Goal: Task Accomplishment & Management: Complete application form

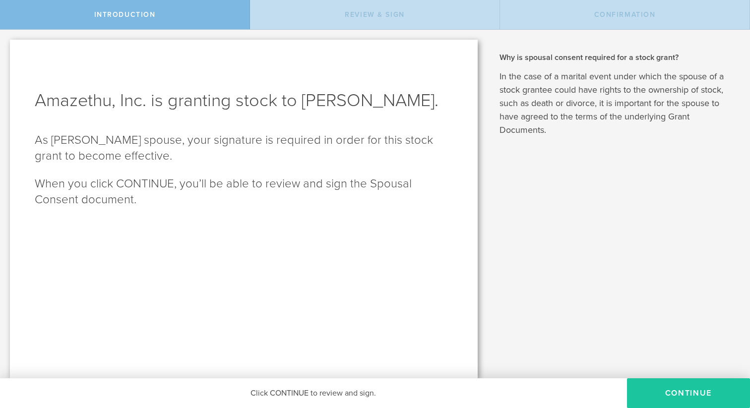
click at [641, 385] on button "CONTINUE" at bounding box center [688, 394] width 123 height 30
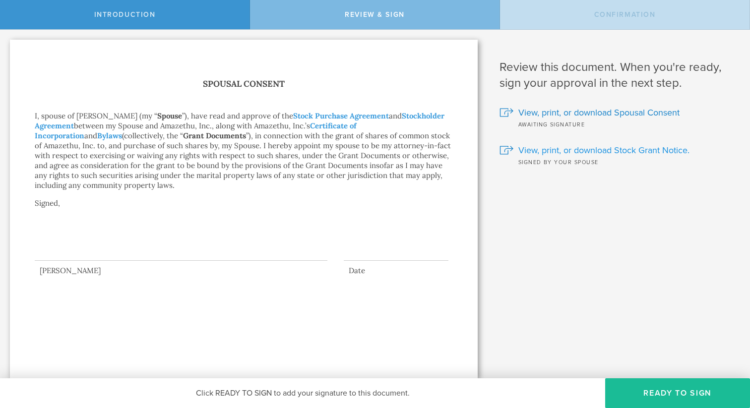
click at [542, 152] on span "View, print, or download Stock Grant Notice." at bounding box center [604, 150] width 171 height 13
click at [658, 396] on button "Ready to Sign" at bounding box center [678, 394] width 145 height 30
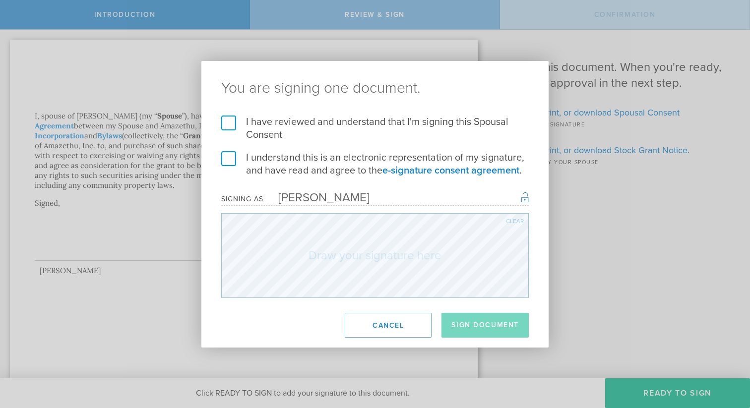
click at [226, 125] on label "I have reviewed and understand that I'm signing this Spousal Consent" at bounding box center [375, 129] width 308 height 26
click at [0, 0] on input "I have reviewed and understand that I'm signing this Spousal Consent" at bounding box center [0, 0] width 0 height 0
click at [223, 153] on label "I understand this is an electronic representation of my signature, and have rea…" at bounding box center [375, 164] width 308 height 26
click at [0, 0] on input "I understand this is an electronic representation of my signature, and have rea…" at bounding box center [0, 0] width 0 height 0
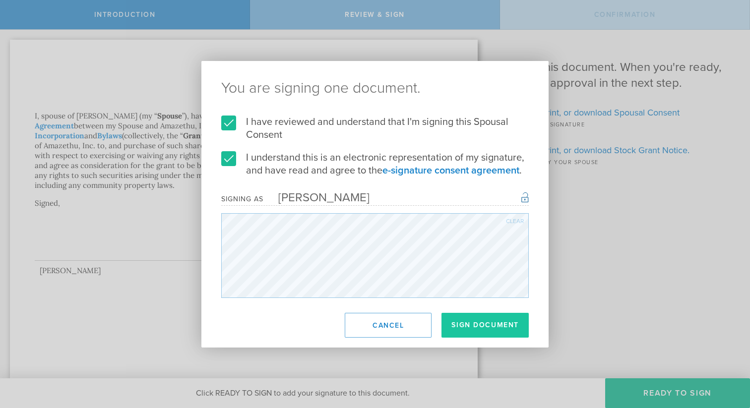
click at [465, 332] on button "Sign Document" at bounding box center [485, 325] width 87 height 25
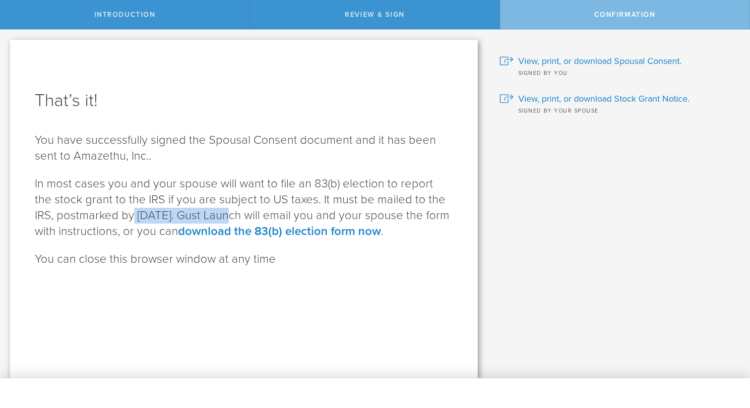
drag, startPoint x: 215, startPoint y: 219, endPoint x: 112, endPoint y: 218, distance: 102.7
click at [112, 218] on p "In most cases you and your spouse will want to file an 83(b) election to report…" at bounding box center [244, 208] width 418 height 64
click at [275, 233] on link "download the 83(b) election form now" at bounding box center [279, 231] width 203 height 14
